Goal: Information Seeking & Learning: Learn about a topic

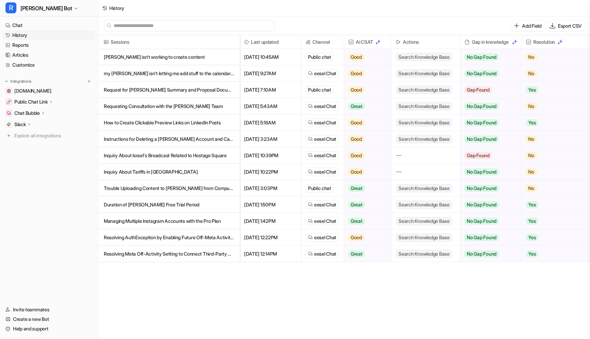
click at [127, 56] on p "[PERSON_NAME] isn't working to create content" at bounding box center [169, 57] width 130 height 16
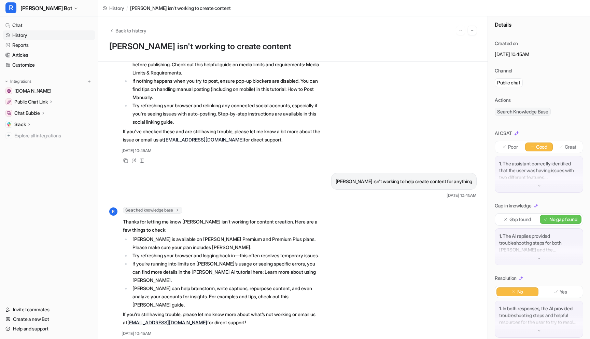
scroll to position [96, 0]
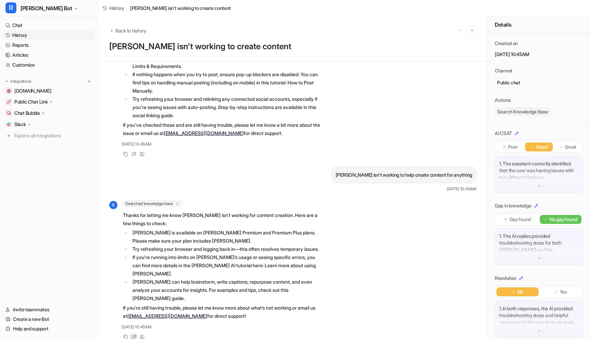
click at [134, 335] on icon at bounding box center [134, 337] width 4 height 4
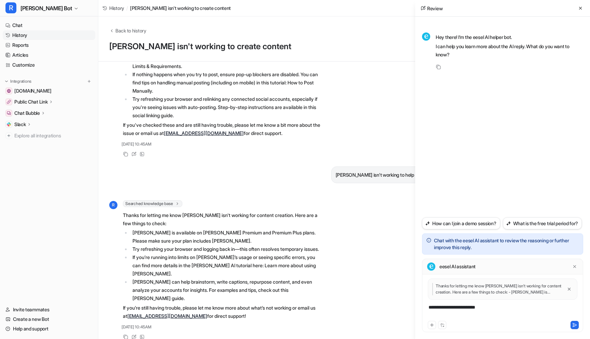
click at [431, 307] on div "**********" at bounding box center [503, 311] width 158 height 16
drag, startPoint x: 493, startPoint y: 307, endPoint x: 470, endPoint y: 308, distance: 23.2
click at [470, 308] on div "**********" at bounding box center [503, 311] width 158 height 16
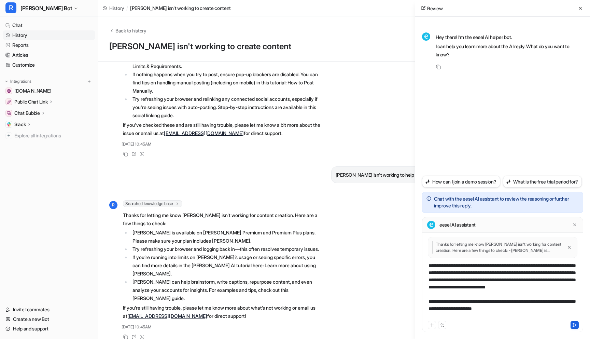
click at [574, 325] on icon at bounding box center [574, 324] width 5 height 5
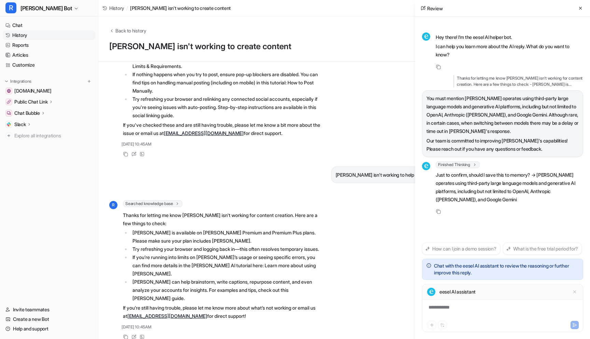
scroll to position [5, 0]
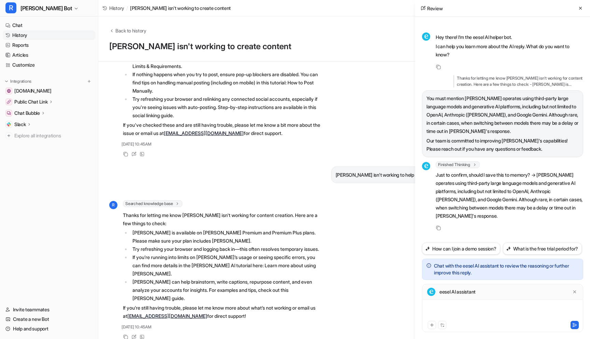
click at [472, 304] on div at bounding box center [503, 311] width 158 height 16
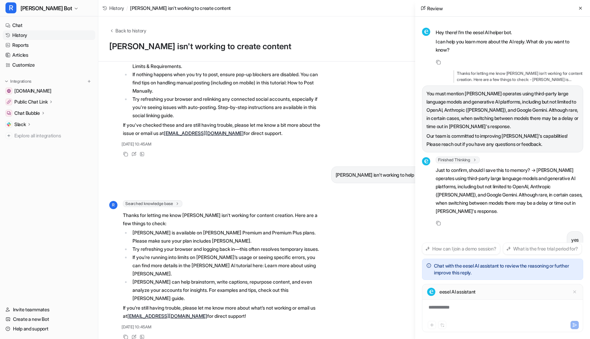
scroll to position [38, 0]
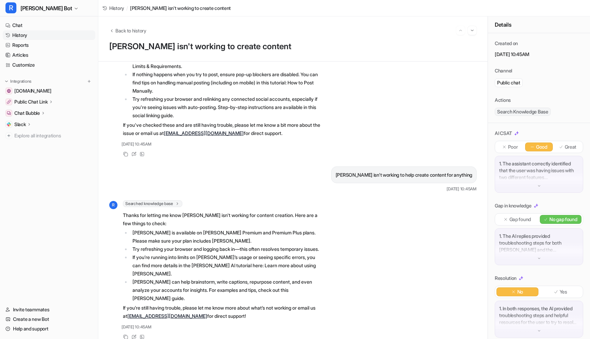
drag, startPoint x: 160, startPoint y: 142, endPoint x: 150, endPoint y: 129, distance: 16.7
click at [151, 131] on div "R Searched knowledge base search_queries : [ "troubleshooting creating content"…" at bounding box center [215, 83] width 213 height 149
click at [19, 54] on link "Articles" at bounding box center [49, 55] width 92 height 10
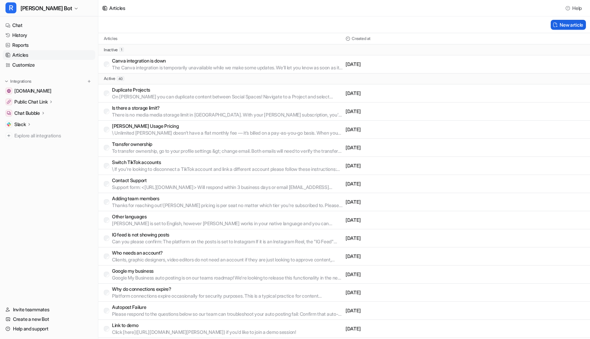
click at [565, 23] on button "New article" at bounding box center [568, 25] width 35 height 10
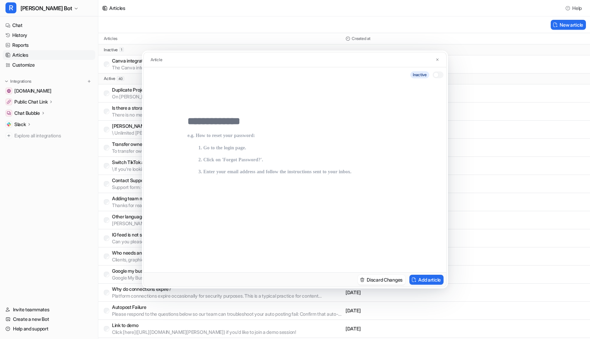
click at [232, 125] on input "text" at bounding box center [294, 121] width 215 height 12
type input "****"
click at [211, 153] on p at bounding box center [294, 196] width 215 height 126
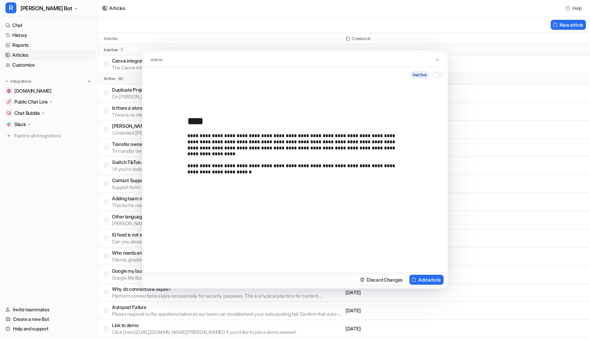
click at [435, 73] on div at bounding box center [435, 74] width 5 height 5
click at [421, 278] on button "Add article" at bounding box center [426, 279] width 34 height 10
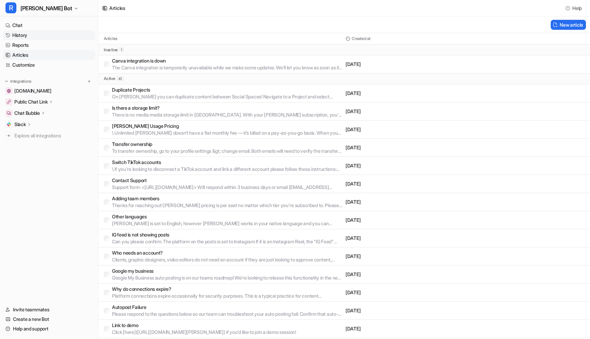
click at [18, 36] on link "History" at bounding box center [49, 35] width 92 height 10
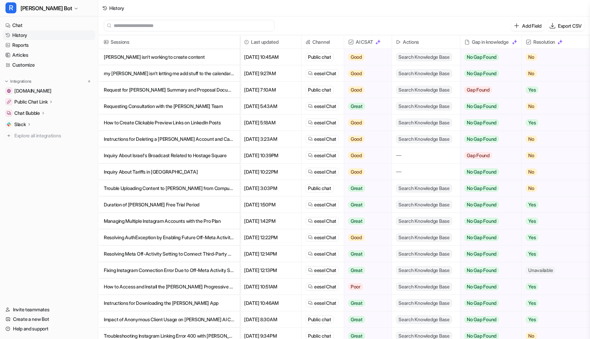
click at [145, 74] on p "my [PERSON_NAME] isn't letting me add stuff to the calendar at all" at bounding box center [169, 73] width 130 height 16
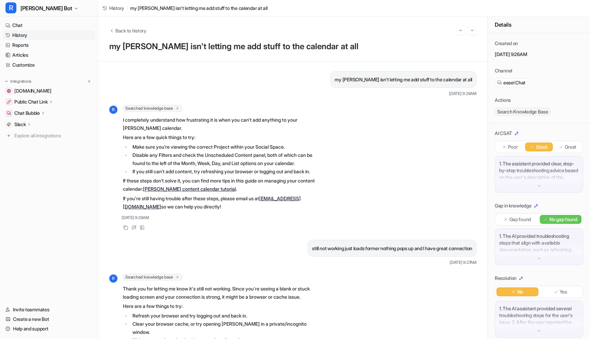
scroll to position [74, 0]
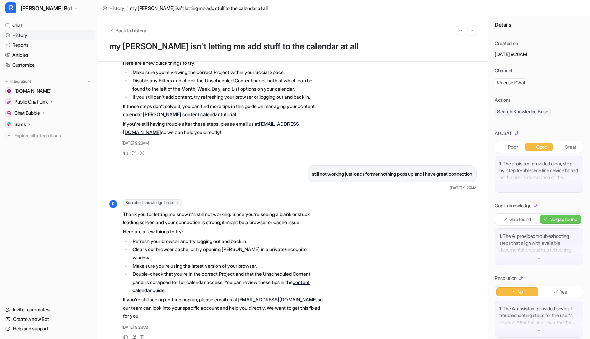
click at [26, 33] on link "History" at bounding box center [49, 35] width 92 height 10
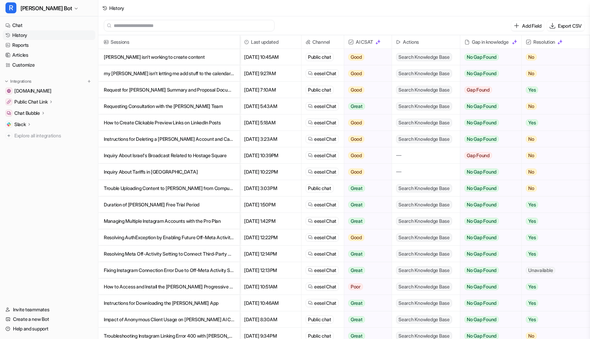
click at [156, 92] on p "Request for [PERSON_NAME] Summary and Proposal Documents" at bounding box center [169, 90] width 130 height 16
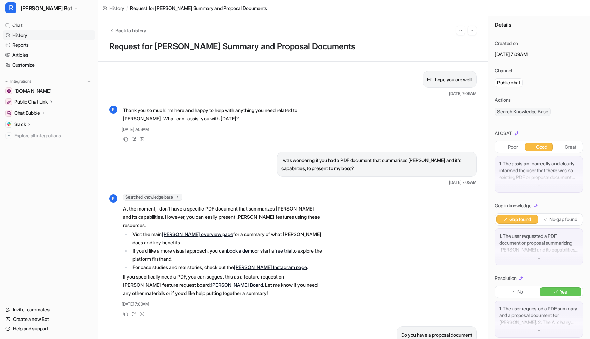
click at [32, 33] on link "History" at bounding box center [49, 35] width 92 height 10
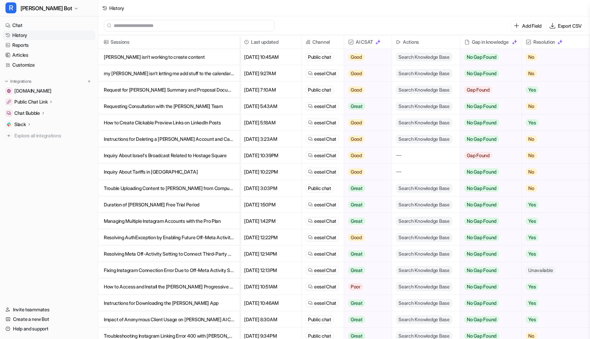
click at [139, 104] on p "Requesting Consultation with the [PERSON_NAME] Team" at bounding box center [169, 106] width 130 height 16
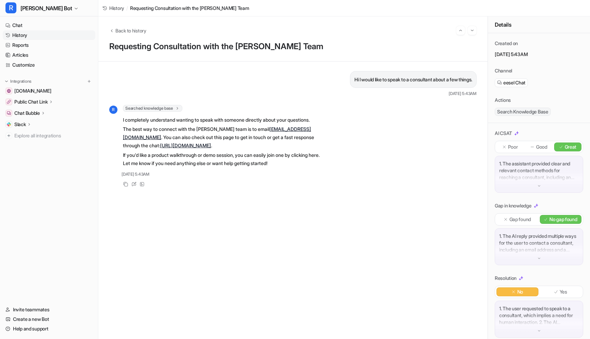
click at [32, 30] on link "History" at bounding box center [49, 35] width 92 height 10
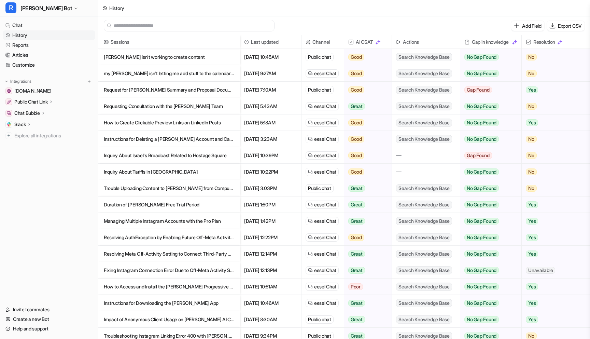
click at [139, 126] on p "How to Create Clickable Preview Links on LinkedIn Posts" at bounding box center [169, 122] width 130 height 16
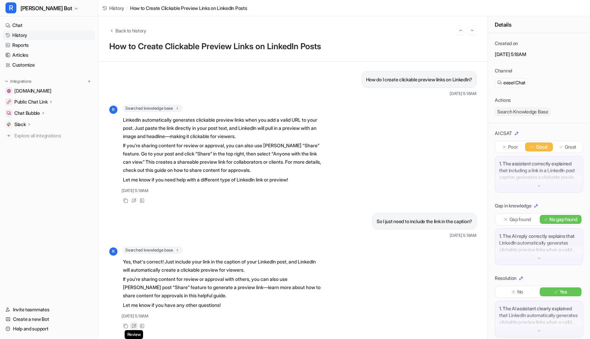
click at [136, 323] on div "Review" at bounding box center [134, 326] width 8 height 8
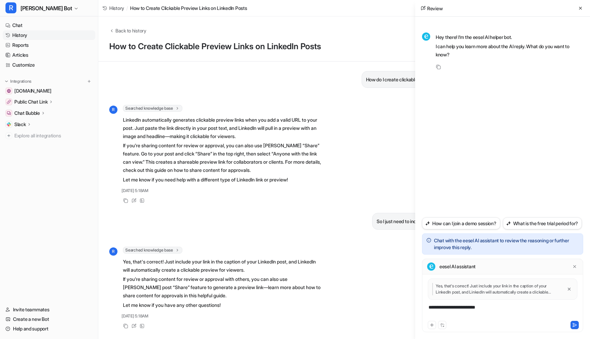
click at [463, 307] on div "**********" at bounding box center [503, 311] width 158 height 16
drag, startPoint x: 430, startPoint y: 307, endPoint x: 423, endPoint y: 307, distance: 7.5
click at [425, 307] on div "**********" at bounding box center [503, 311] width 158 height 16
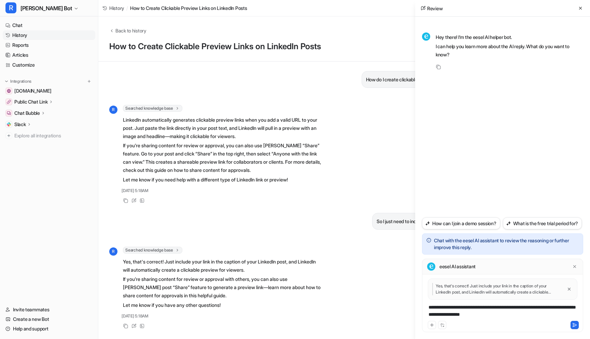
click at [533, 314] on div "**********" at bounding box center [503, 311] width 158 height 16
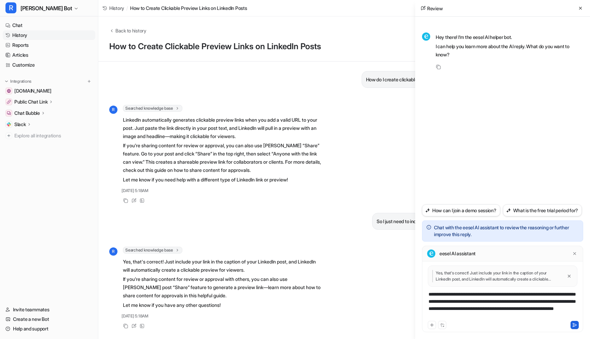
click at [571, 325] on button at bounding box center [574, 324] width 8 height 8
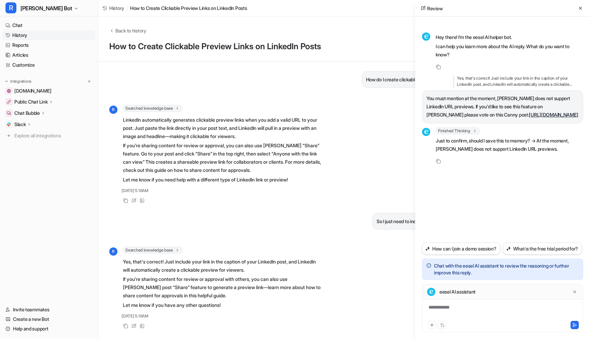
click at [446, 307] on div "**********" at bounding box center [503, 311] width 158 height 16
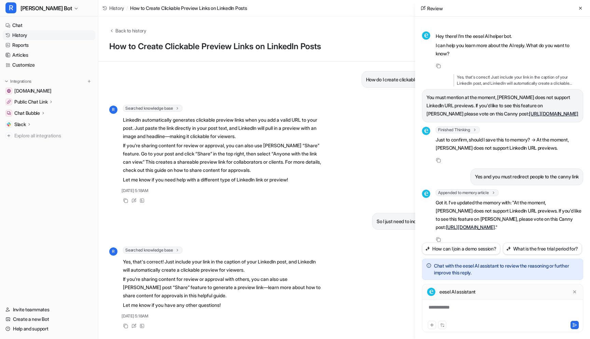
scroll to position [34, 0]
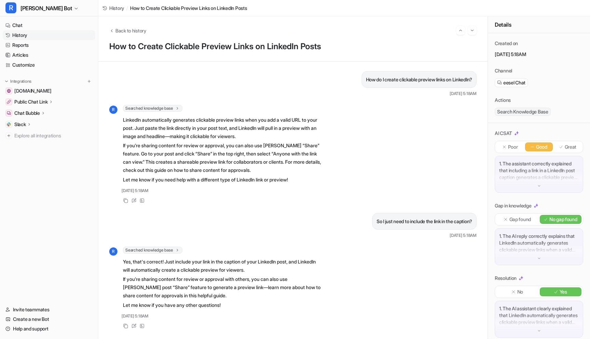
click at [35, 34] on link "History" at bounding box center [49, 35] width 92 height 10
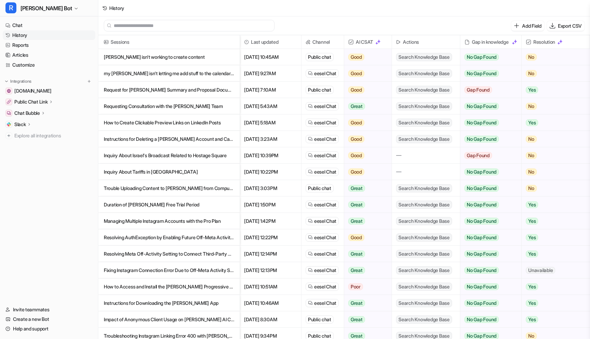
click at [177, 139] on p "Instructions for Deleting a [PERSON_NAME] Account and Canceling Subscription" at bounding box center [169, 139] width 130 height 16
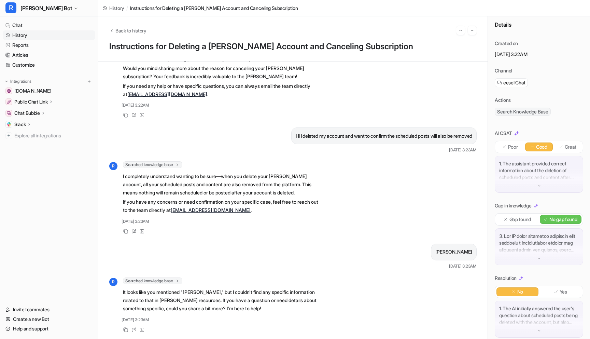
scroll to position [79, 0]
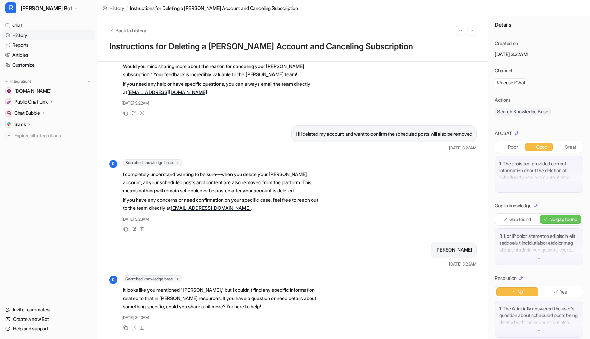
click at [18, 37] on link "History" at bounding box center [49, 35] width 92 height 10
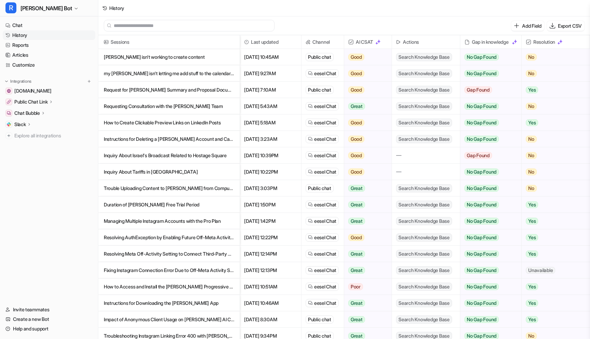
click at [185, 159] on p "Inquiry About Israel's Broadcast Related to Hostage Square" at bounding box center [169, 155] width 130 height 16
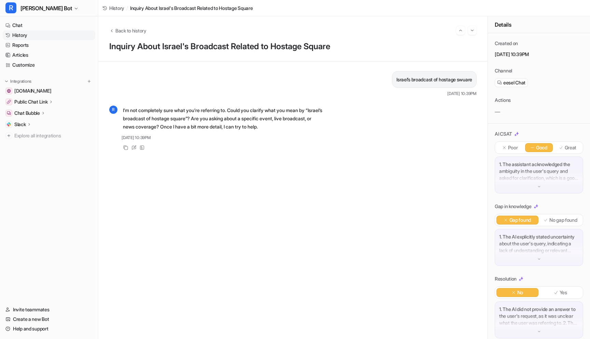
click at [24, 33] on link "History" at bounding box center [49, 35] width 92 height 10
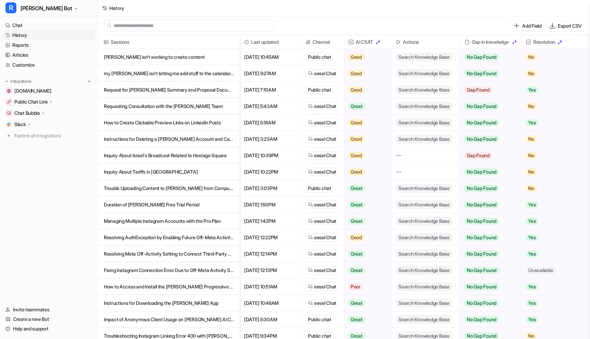
click at [163, 174] on p "Inquiry About Tariffs in [GEOGRAPHIC_DATA]" at bounding box center [169, 171] width 130 height 16
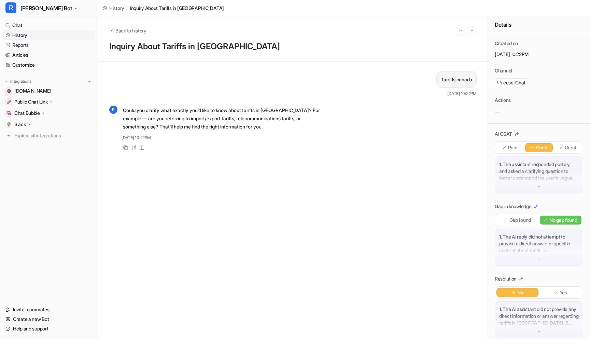
click at [24, 33] on link "History" at bounding box center [49, 35] width 92 height 10
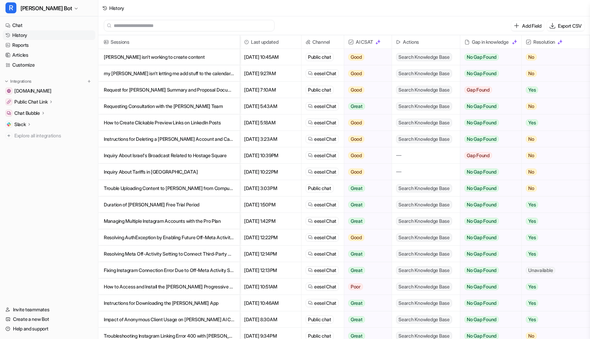
click at [149, 187] on p "Trouble Uploading Content to [PERSON_NAME] from Computer" at bounding box center [169, 188] width 130 height 16
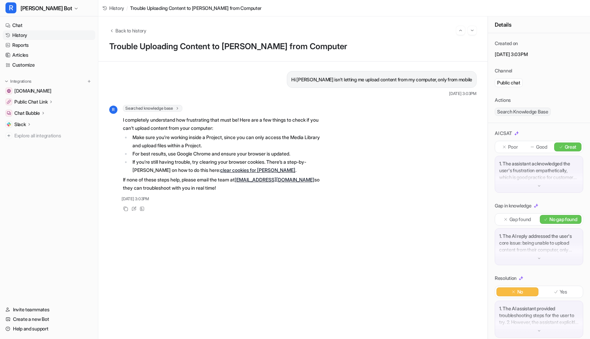
click at [29, 33] on link "History" at bounding box center [49, 35] width 92 height 10
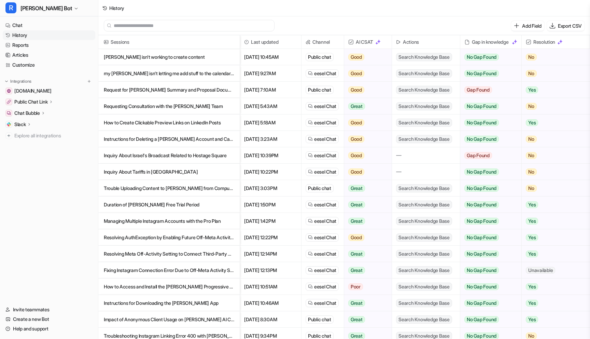
click at [190, 203] on p "Duration of [PERSON_NAME] Free Trial Period" at bounding box center [169, 204] width 130 height 16
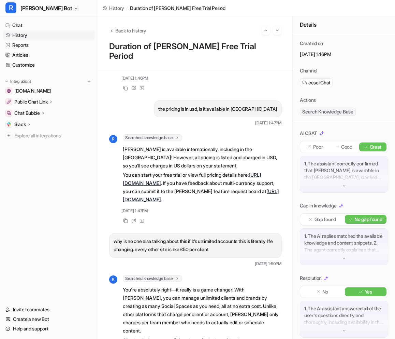
scroll to position [245, 0]
